Goal: Communication & Community: Share content

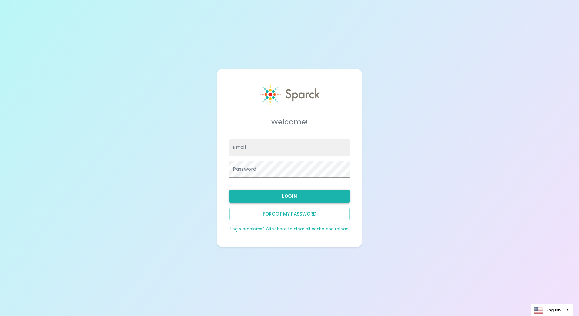
type input "[EMAIL_ADDRESS][DOMAIN_NAME]"
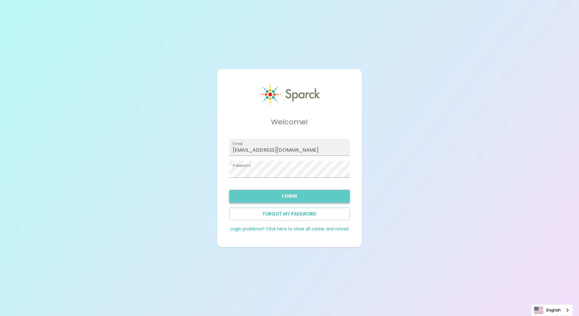
click at [293, 193] on button "Login" at bounding box center [289, 196] width 121 height 13
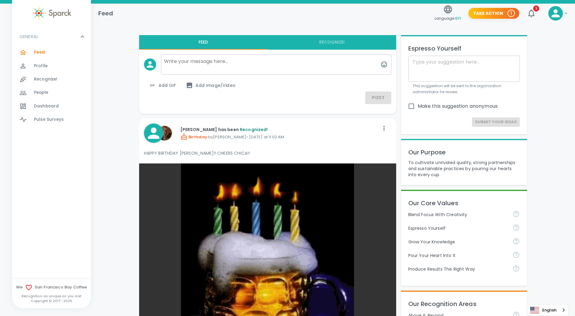
click at [48, 78] on span "Recognize!" at bounding box center [46, 79] width 24 height 6
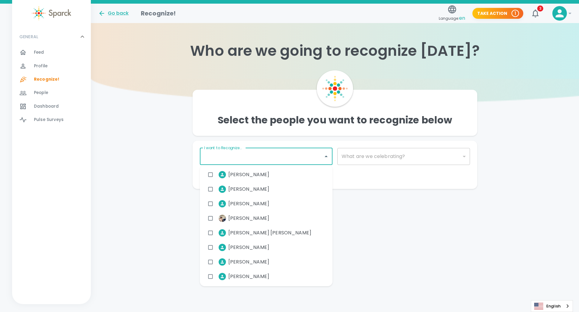
click at [231, 154] on input "I want to Recognize..." at bounding box center [262, 157] width 118 height 12
type input "b"
type input "Be"
click at [251, 245] on span "[PERSON_NAME]" at bounding box center [249, 247] width 41 height 7
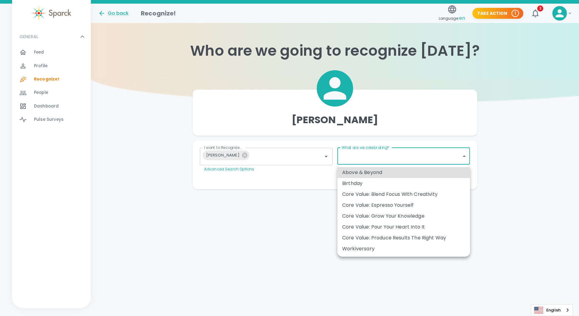
click at [463, 155] on body "Skip Navigation Go back Recognize! Language: en Take Action 1 3 ! GENERAL 0 Fee…" at bounding box center [289, 107] width 579 height 214
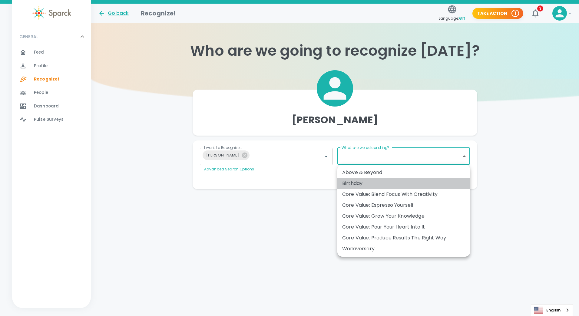
click at [360, 181] on div "Birthday" at bounding box center [403, 183] width 123 height 7
type input "2072"
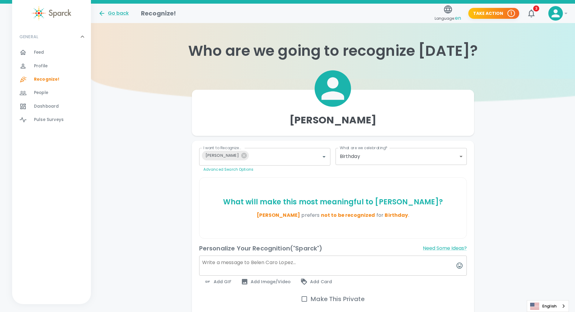
click at [209, 264] on textarea at bounding box center [333, 265] width 268 height 20
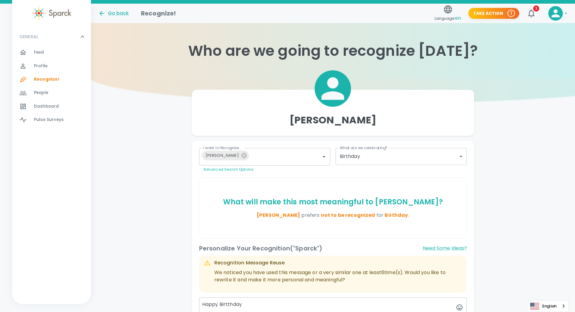
click at [361, 241] on div "Personalize Your Recognition ("Sparck") Need Some Ideas? Recognition Message Re…" at bounding box center [330, 284] width 273 height 91
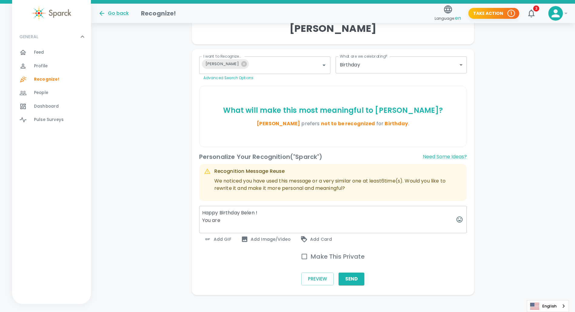
scroll to position [57, 0]
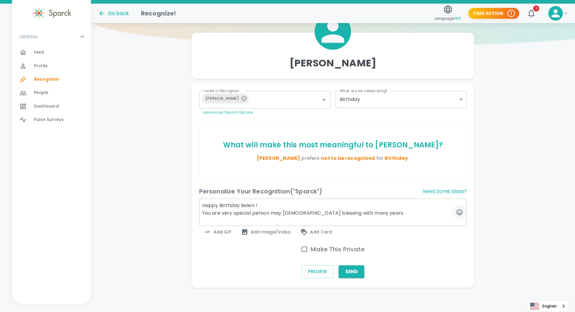
click at [458, 209] on icon "button" at bounding box center [459, 211] width 7 height 7
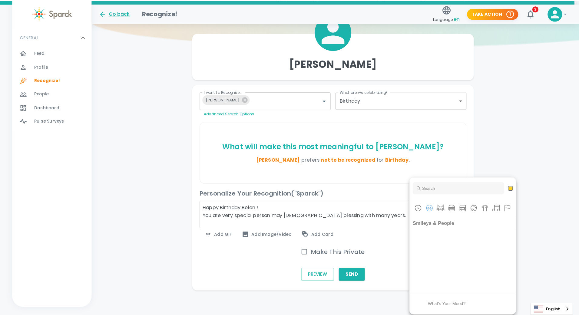
scroll to position [52, 0]
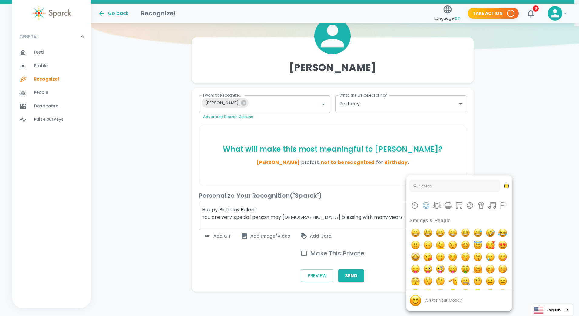
click at [370, 217] on div at bounding box center [289, 158] width 579 height 316
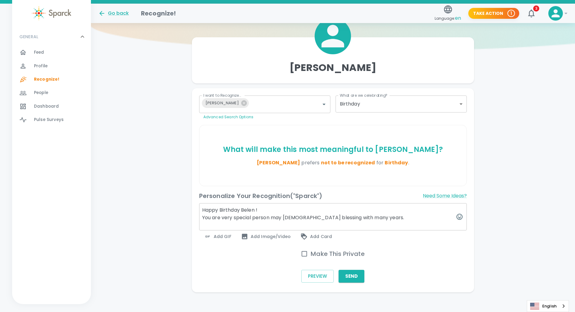
click at [343, 217] on textarea "Happy Birthday Belen ! You are very special person may [DEMOGRAPHIC_DATA] bless…" at bounding box center [333, 216] width 268 height 27
type textarea "Happy Birthday Belen ! You are very special person may [DEMOGRAPHIC_DATA] bless…"
click at [218, 235] on span "Add GIF" at bounding box center [217, 236] width 27 height 7
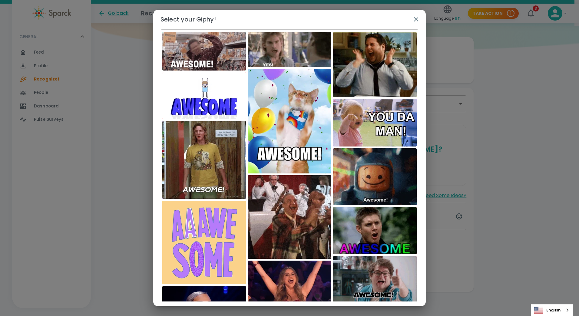
scroll to position [85, 0]
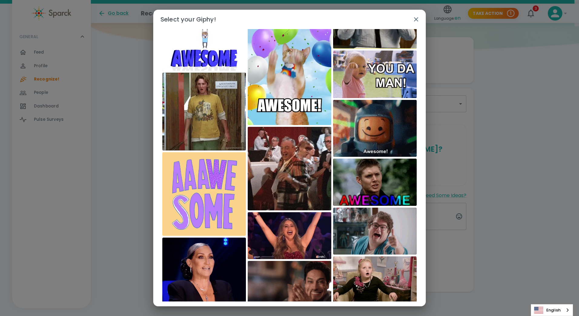
click at [421, 300] on div "​ [PERSON_NAME]" at bounding box center [289, 165] width 273 height 273
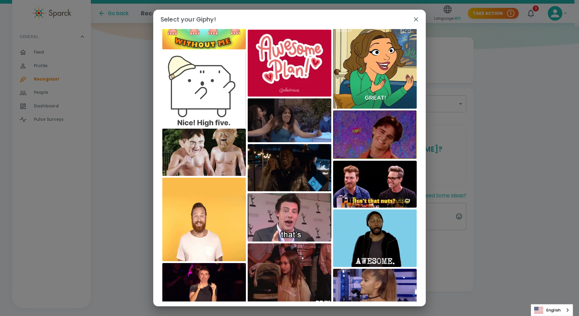
scroll to position [1802, 0]
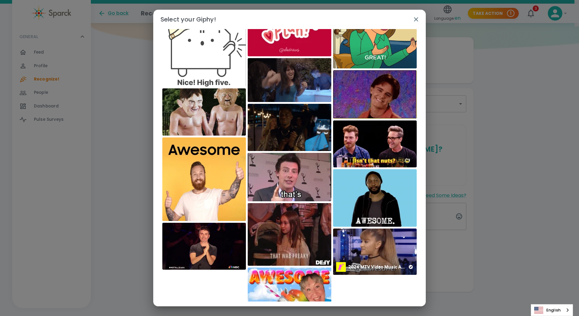
click at [373, 249] on img at bounding box center [375, 252] width 84 height 46
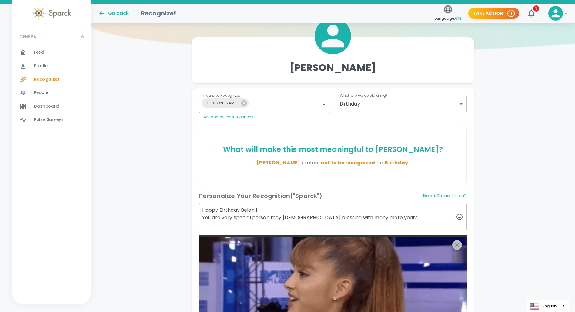
click at [457, 243] on icon "button" at bounding box center [456, 244] width 7 height 7
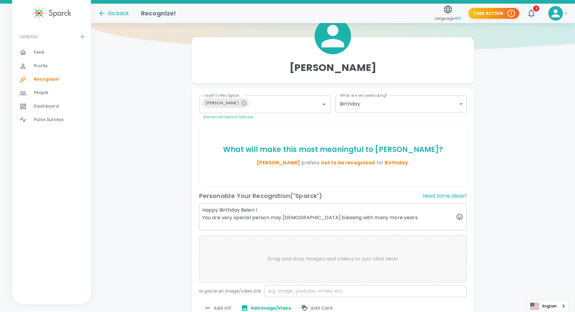
click at [220, 306] on span "Add GIF" at bounding box center [217, 307] width 27 height 7
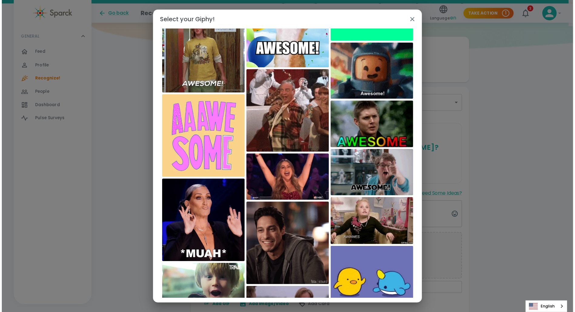
scroll to position [174, 0]
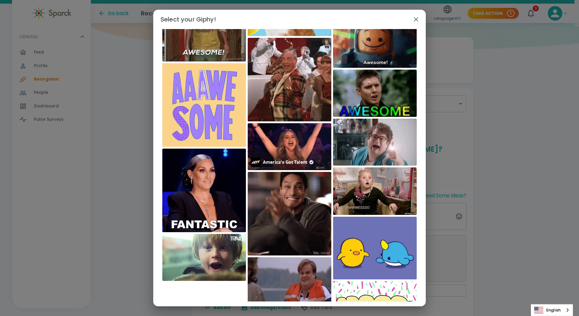
click at [282, 147] on img at bounding box center [290, 146] width 84 height 47
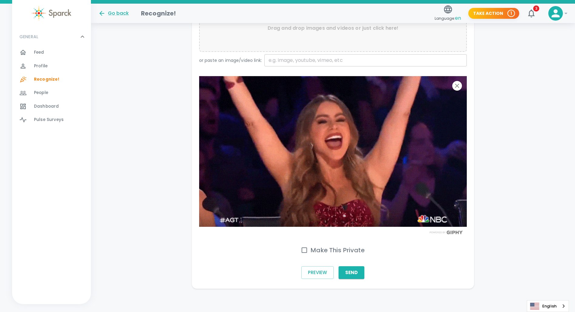
scroll to position [284, 0]
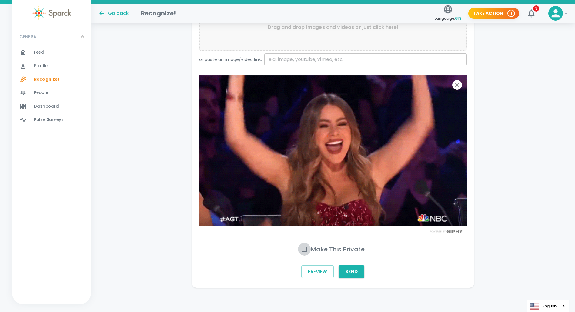
click at [305, 247] on input "Make This Private" at bounding box center [304, 249] width 13 height 13
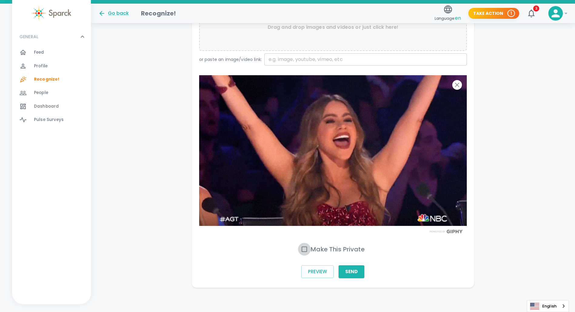
checkbox input "true"
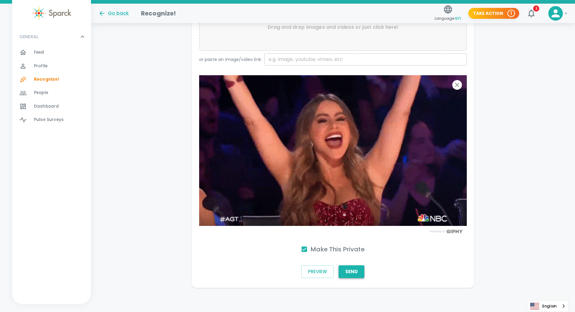
click at [351, 270] on button "Send" at bounding box center [352, 271] width 26 height 13
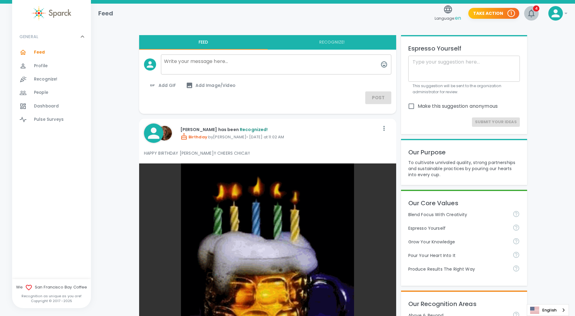
click at [535, 6] on span "4" at bounding box center [536, 8] width 6 height 6
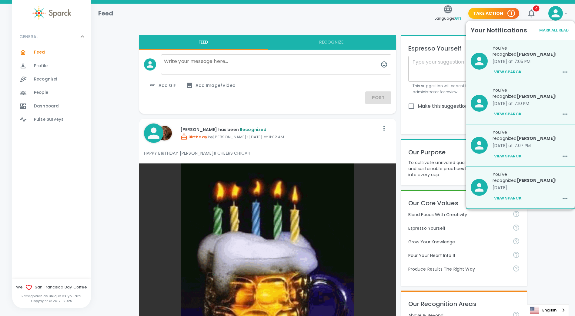
click at [512, 98] on p "You've recognized [PERSON_NAME] !" at bounding box center [531, 93] width 78 height 12
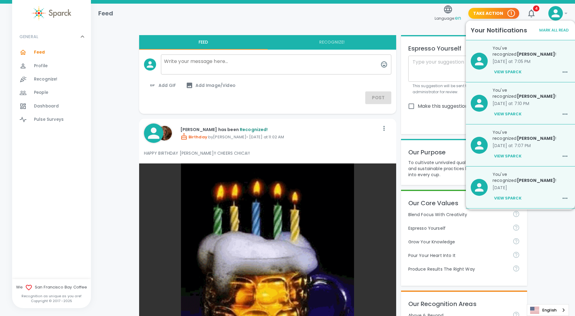
click at [512, 114] on button "View Sparck" at bounding box center [507, 114] width 31 height 10
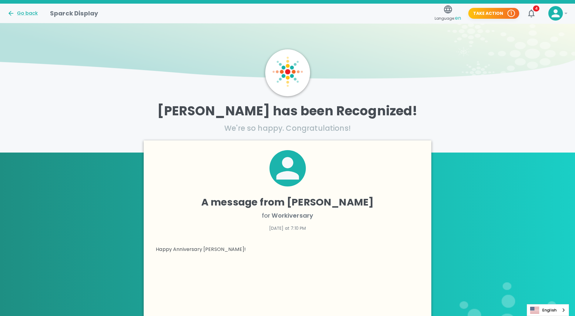
click at [565, 14] on icon at bounding box center [565, 13] width 7 height 7
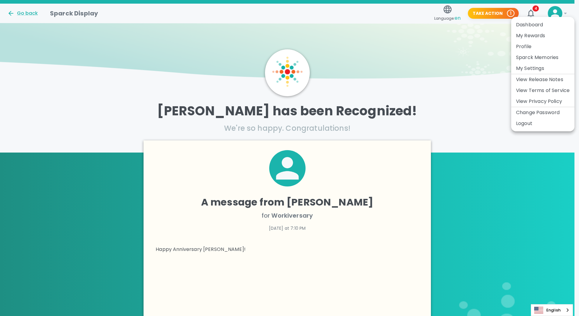
click at [525, 46] on li "Profile" at bounding box center [543, 46] width 63 height 11
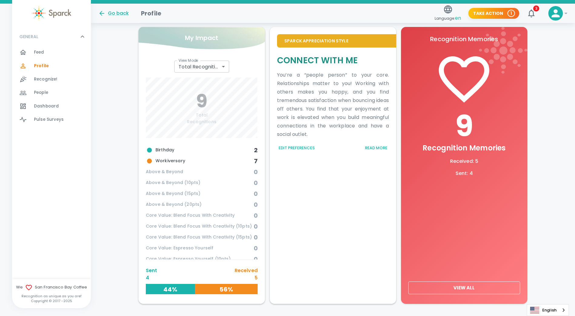
scroll to position [189, 0]
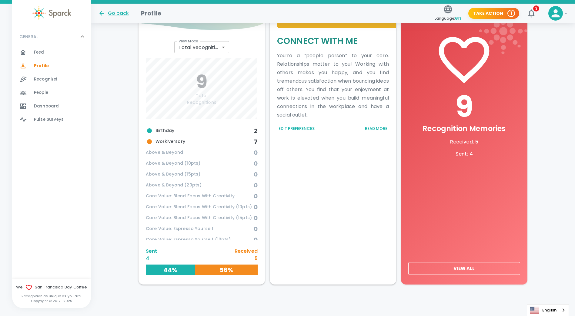
click at [50, 80] on span "Recognize!" at bounding box center [46, 79] width 24 height 6
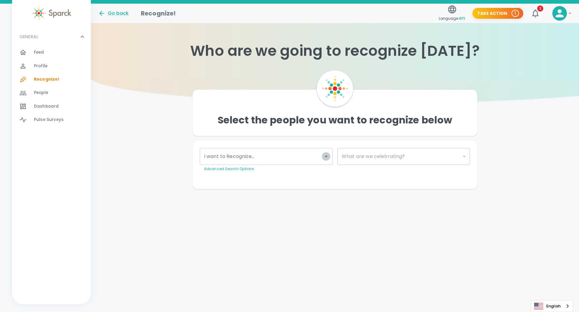
click at [326, 157] on icon "Open" at bounding box center [326, 156] width 7 height 7
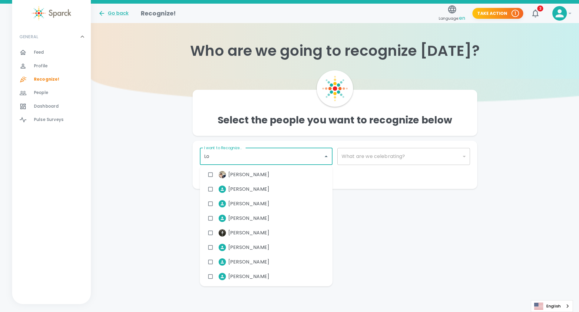
type input "Lor"
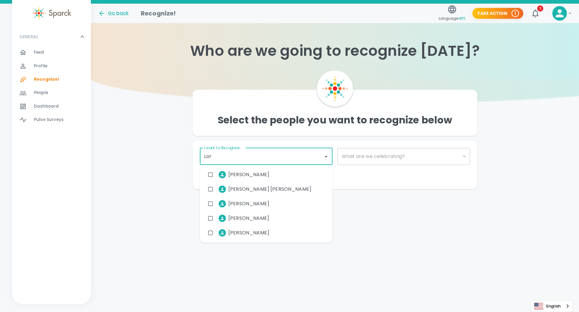
click at [265, 217] on span "[PERSON_NAME]" at bounding box center [249, 218] width 41 height 7
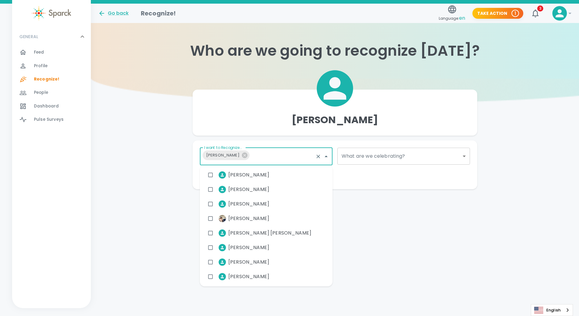
click at [465, 157] on body "Skip Navigation Go back Recognize! Language: en Take Action 1 3 ! GENERAL 0 Fee…" at bounding box center [289, 107] width 579 height 214
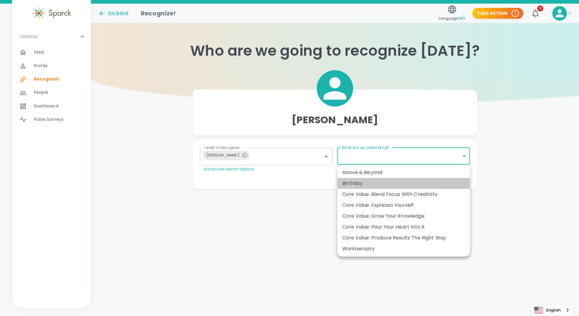
click at [356, 181] on div "Birthday" at bounding box center [403, 183] width 123 height 7
type input "2072"
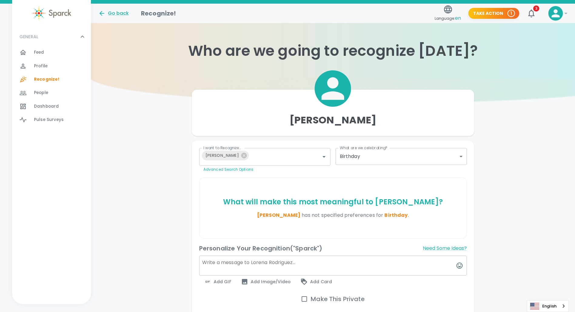
click at [213, 267] on textarea at bounding box center [333, 265] width 268 height 20
click at [214, 266] on textarea at bounding box center [333, 265] width 268 height 20
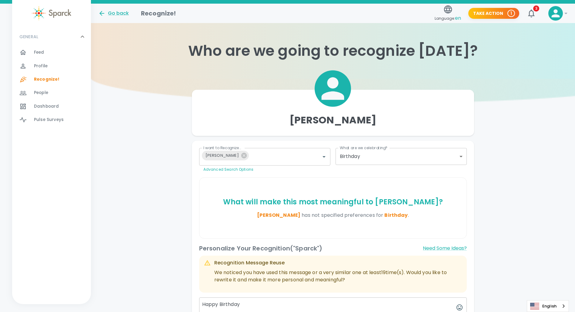
click at [351, 249] on div "Personalize Your Recognition ("Sparck") Need Some Ideas?" at bounding box center [333, 248] width 268 height 10
click at [245, 305] on textarea "Happy Birthday" at bounding box center [333, 307] width 268 height 20
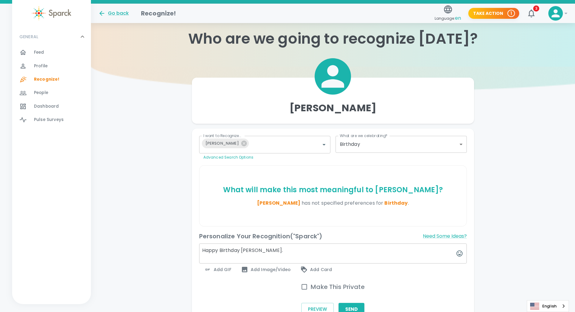
scroll to position [50, 0]
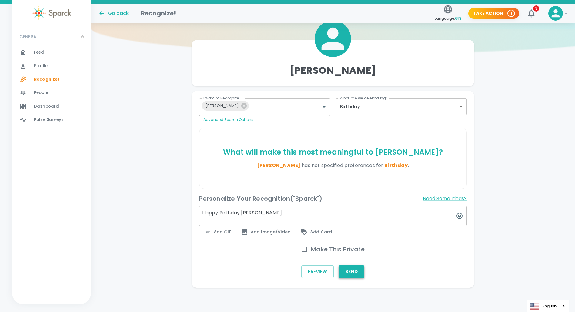
type textarea "Happy Birthday [PERSON_NAME]."
click at [347, 270] on button "Send" at bounding box center [352, 271] width 26 height 13
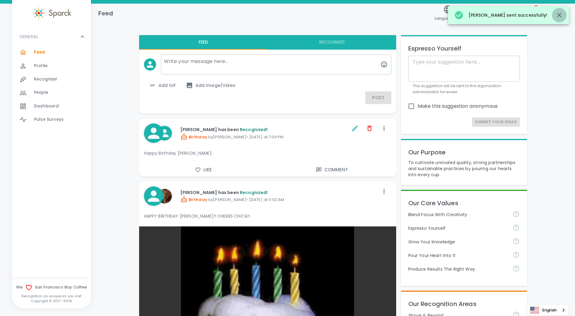
click at [559, 13] on icon "button" at bounding box center [558, 15] width 7 height 7
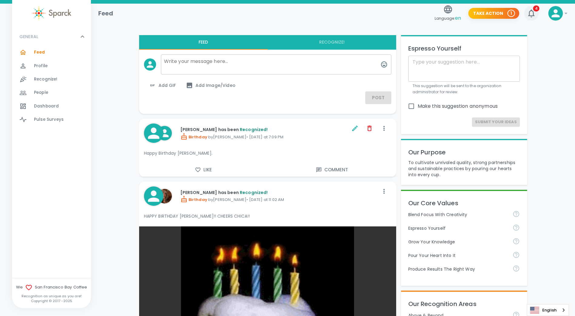
click at [534, 6] on div "4" at bounding box center [528, 10] width 19 height 19
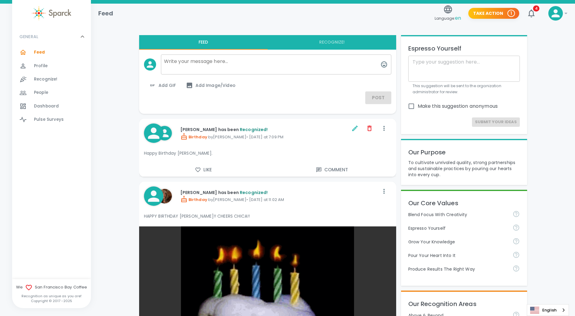
drag, startPoint x: 554, startPoint y: 0, endPoint x: 349, endPoint y: 83, distance: 221.3
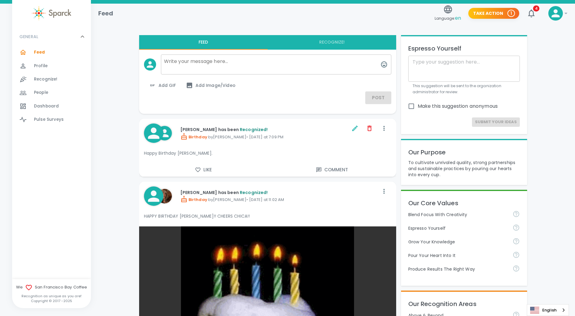
click at [349, 83] on div "Add GIF Add Image/Video" at bounding box center [267, 85] width 247 height 12
click at [554, 14] on icon at bounding box center [555, 13] width 12 height 12
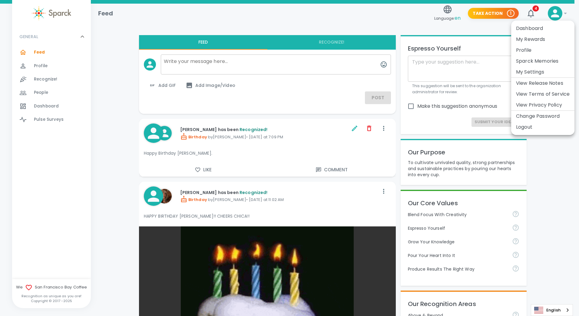
click at [526, 126] on li "Logout" at bounding box center [543, 127] width 63 height 11
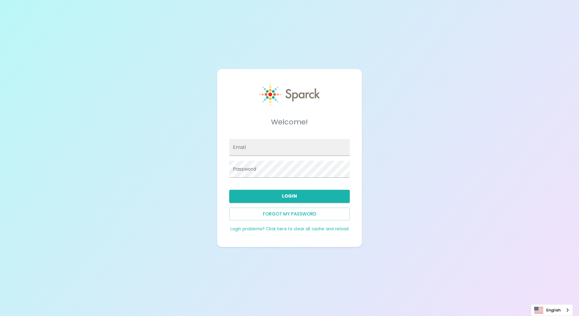
type input "[EMAIL_ADDRESS][DOMAIN_NAME]"
